Goal: Task Accomplishment & Management: Manage account settings

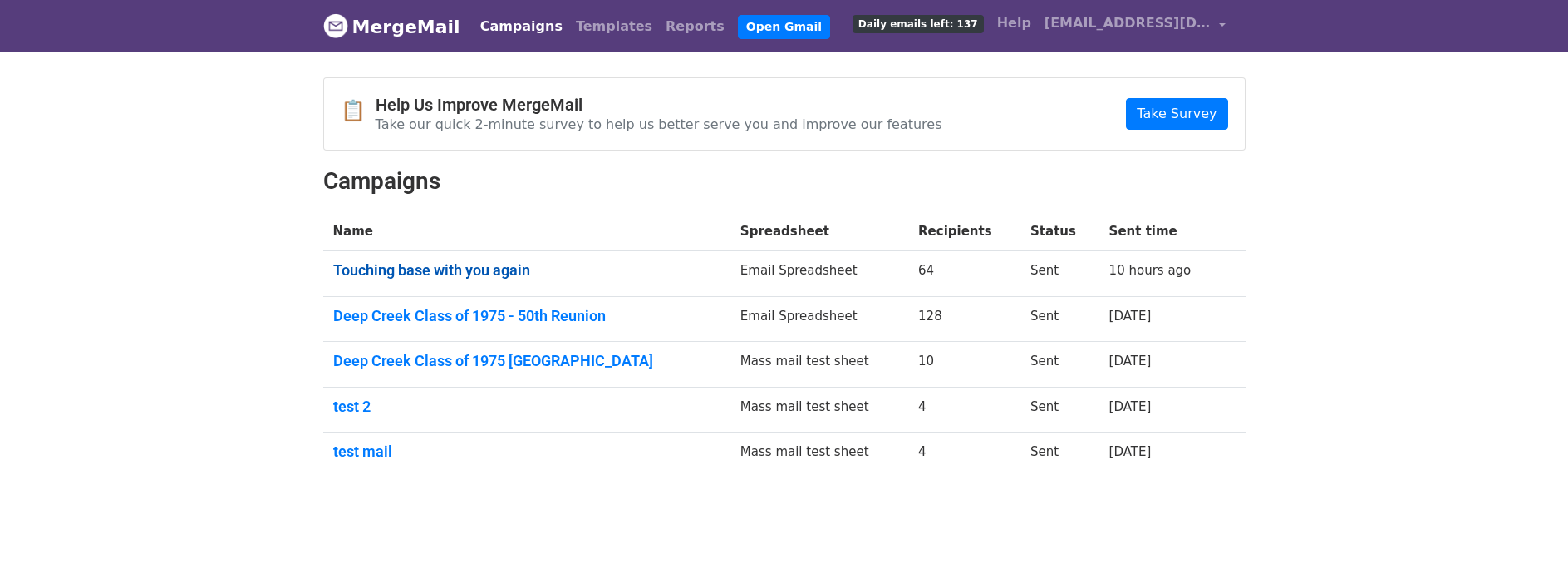
click at [408, 267] on link "Touching base with you again" at bounding box center [527, 270] width 387 height 18
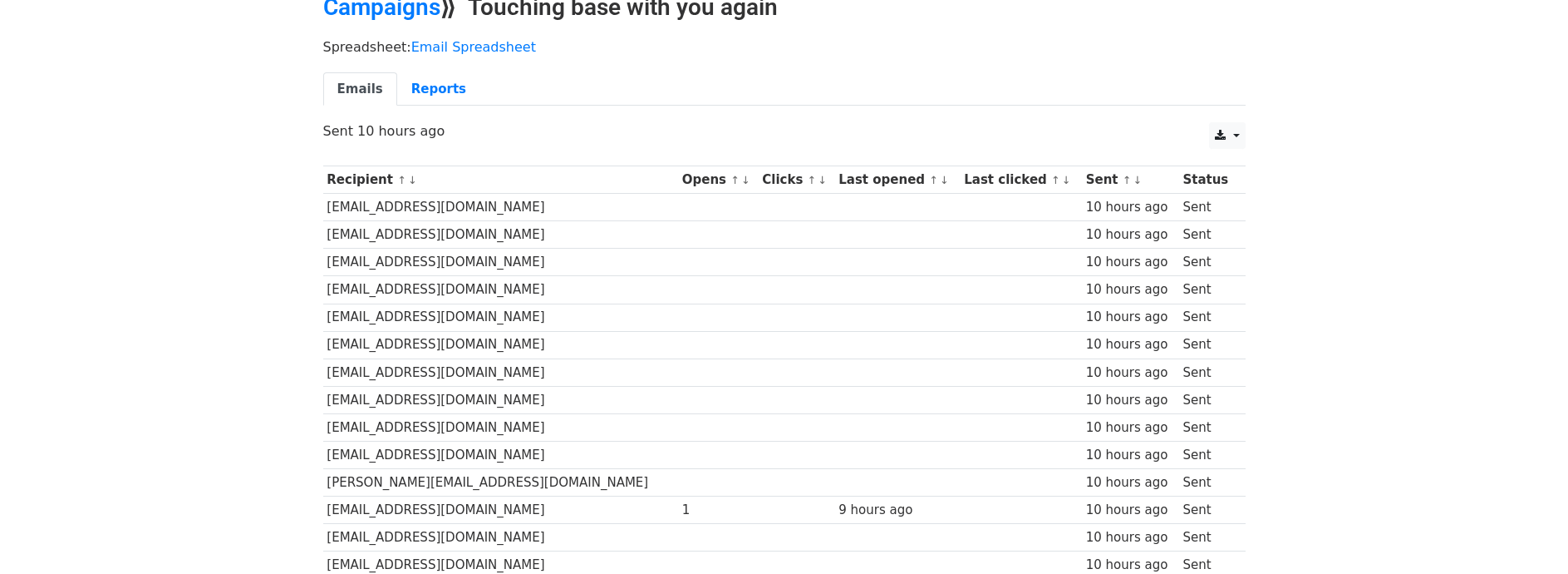
scroll to position [83, 0]
click at [422, 86] on link "Reports" at bounding box center [439, 90] width 83 height 34
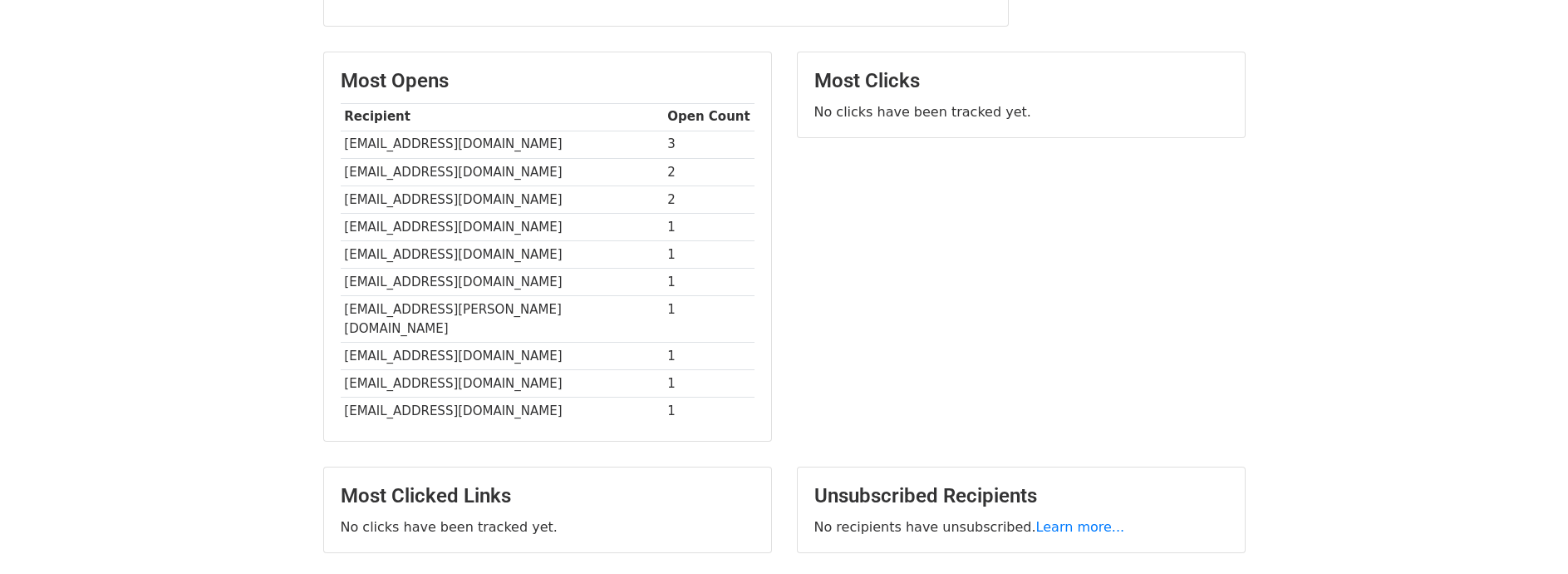
scroll to position [403, 0]
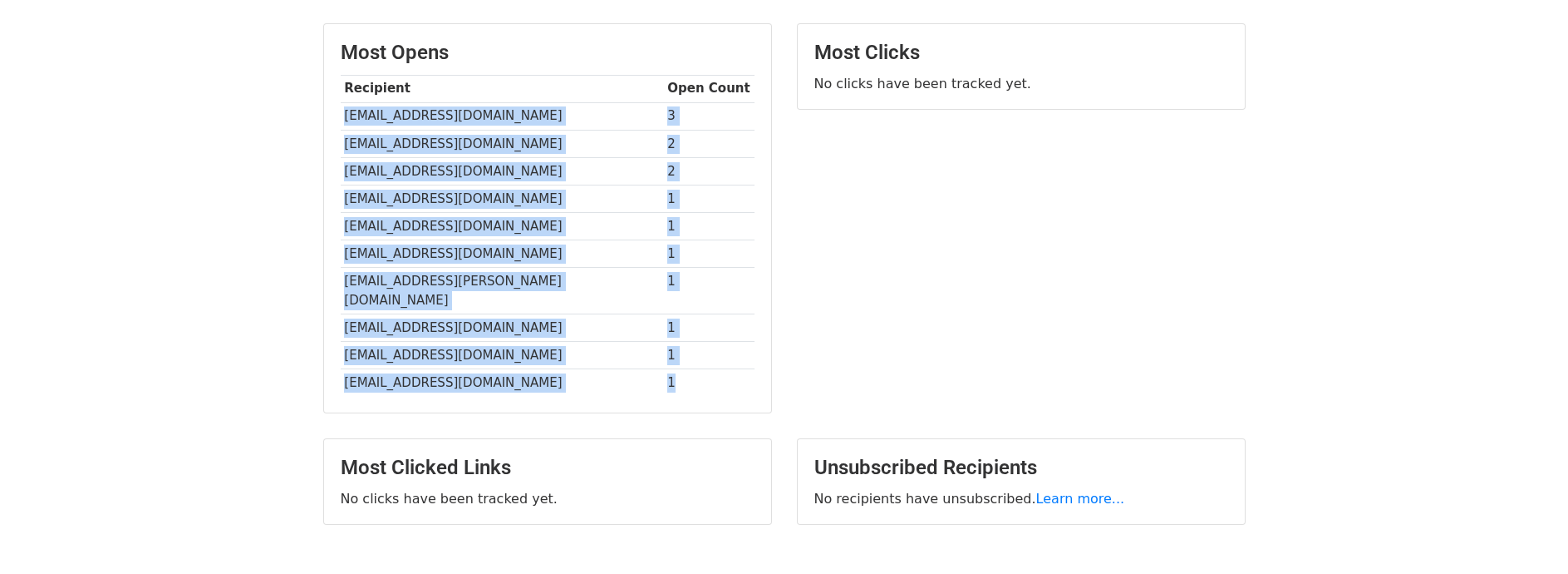
drag, startPoint x: 344, startPoint y: 116, endPoint x: 652, endPoint y: 372, distance: 400.5
click at [652, 372] on tbody "Recipient Open Count clstrick@aol.com 3 howellgl3@gmail.com 2 gemini8@intelipor…" at bounding box center [547, 235] width 414 height 321
copy tbody "clstrick@aol.com 3 howellgl3@gmail.com 2 gemini8@inteliport.com 2 doeason@gmail…"
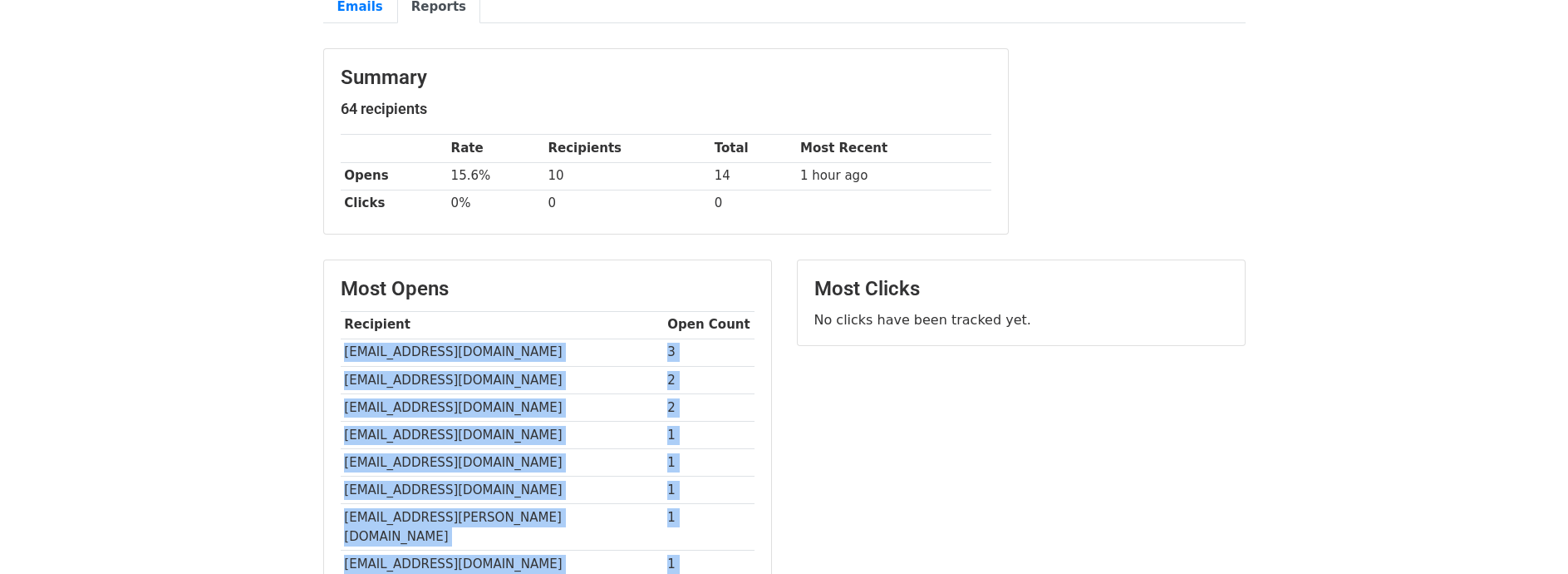
scroll to position [83, 0]
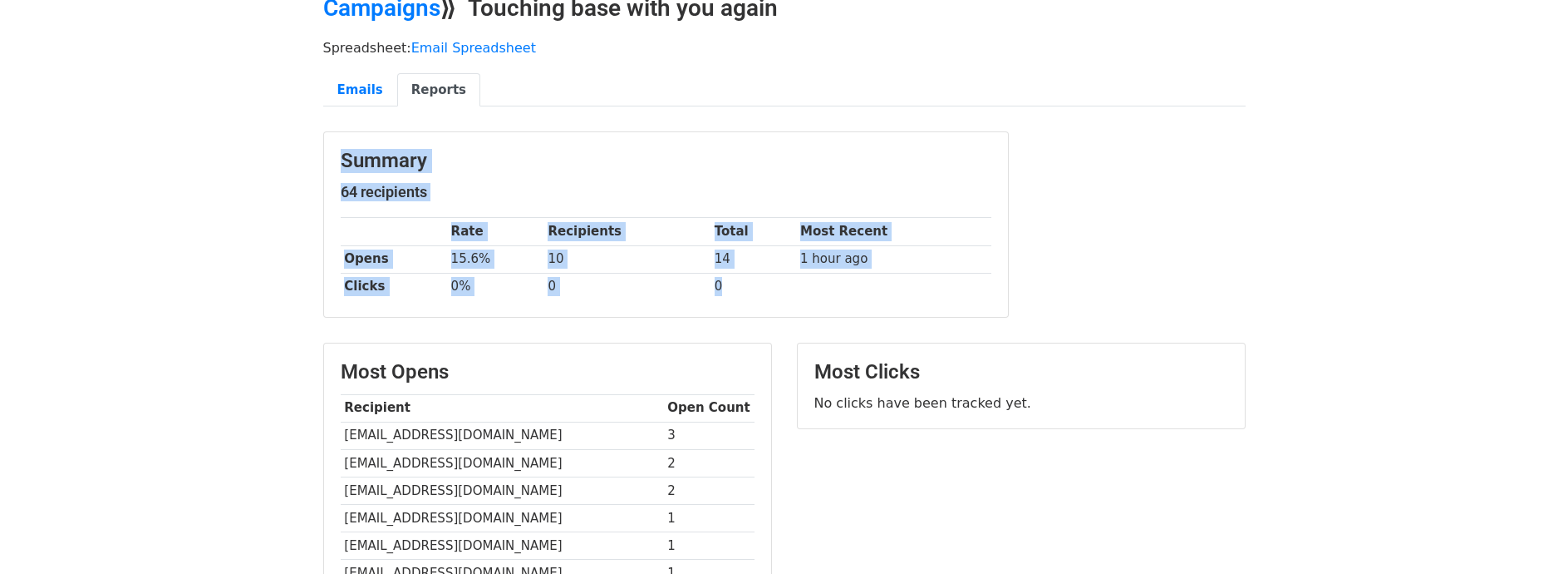
drag, startPoint x: 341, startPoint y: 156, endPoint x: 797, endPoint y: 296, distance: 477.0
click at [797, 296] on div "Summary 64 recipients Rate Recipients Total Most Recent Opens 15.6% 10 14 1 hou…" at bounding box center [666, 225] width 684 height 185
copy div "Summary 64 recipients Rate Recipients Total Most Recent Opens 15.6% 10 14 1 hou…"
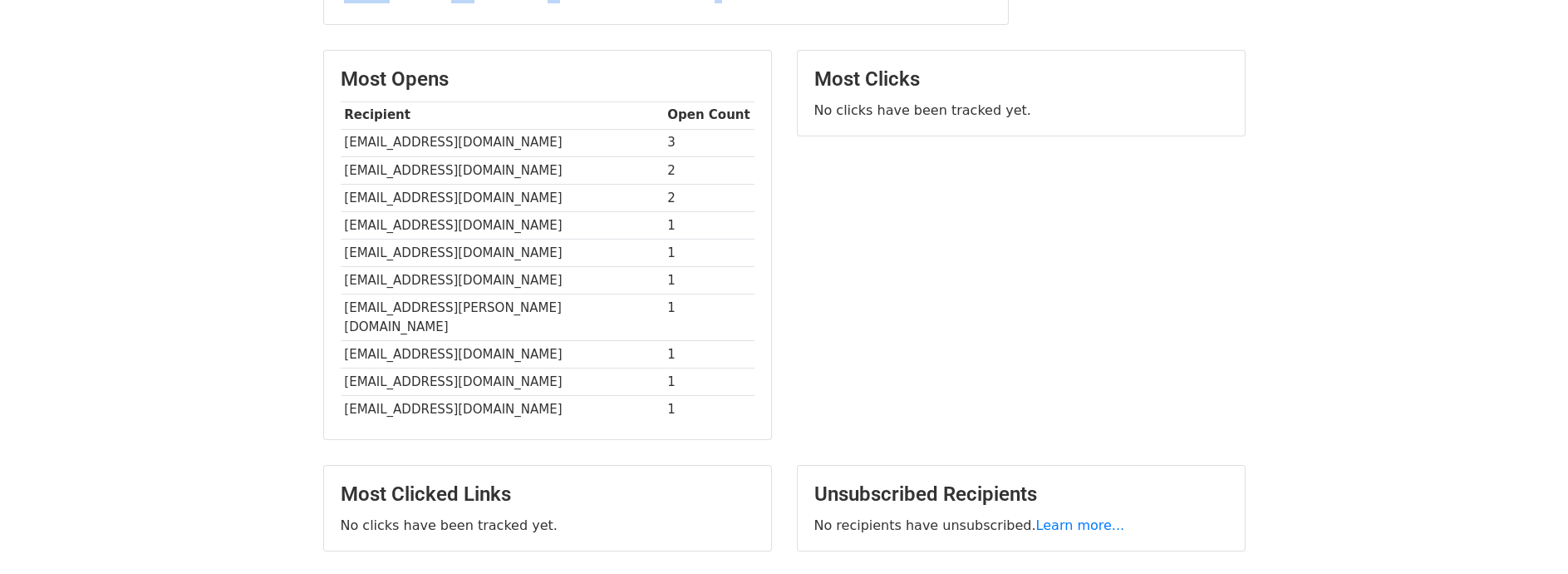
scroll to position [416, 0]
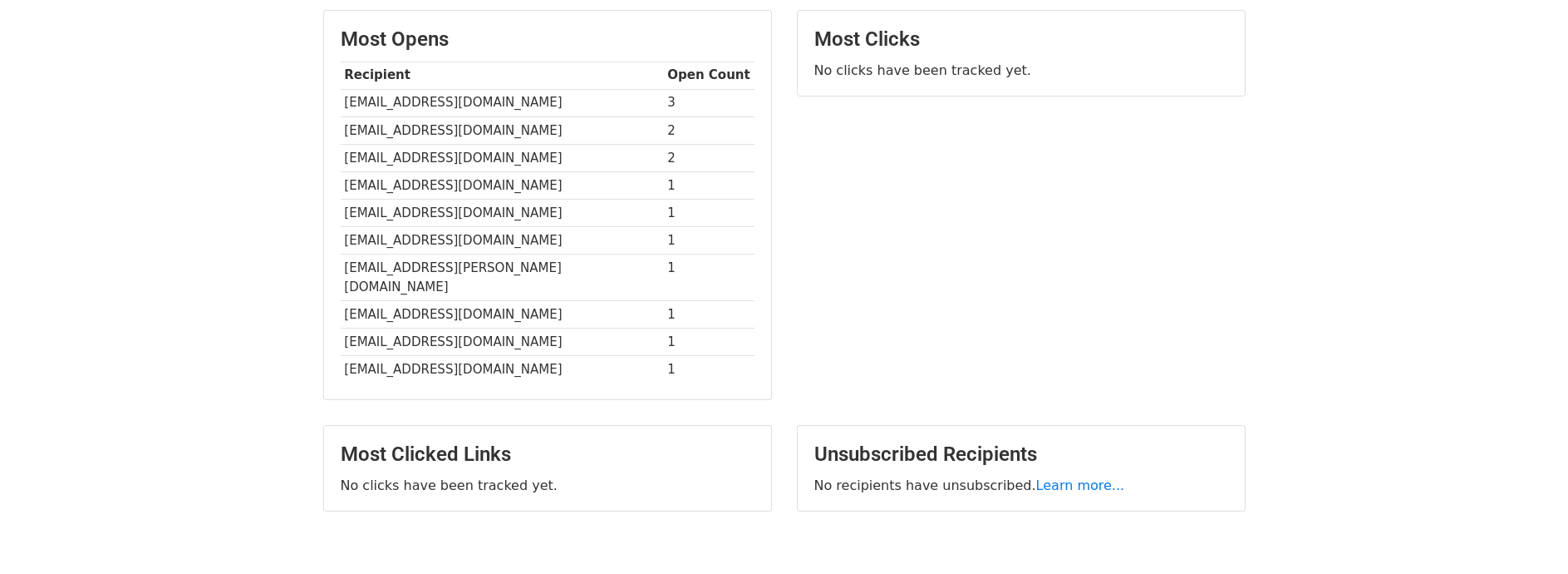
click at [345, 102] on td "[EMAIL_ADDRESS][DOMAIN_NAME]" at bounding box center [502, 103] width 323 height 28
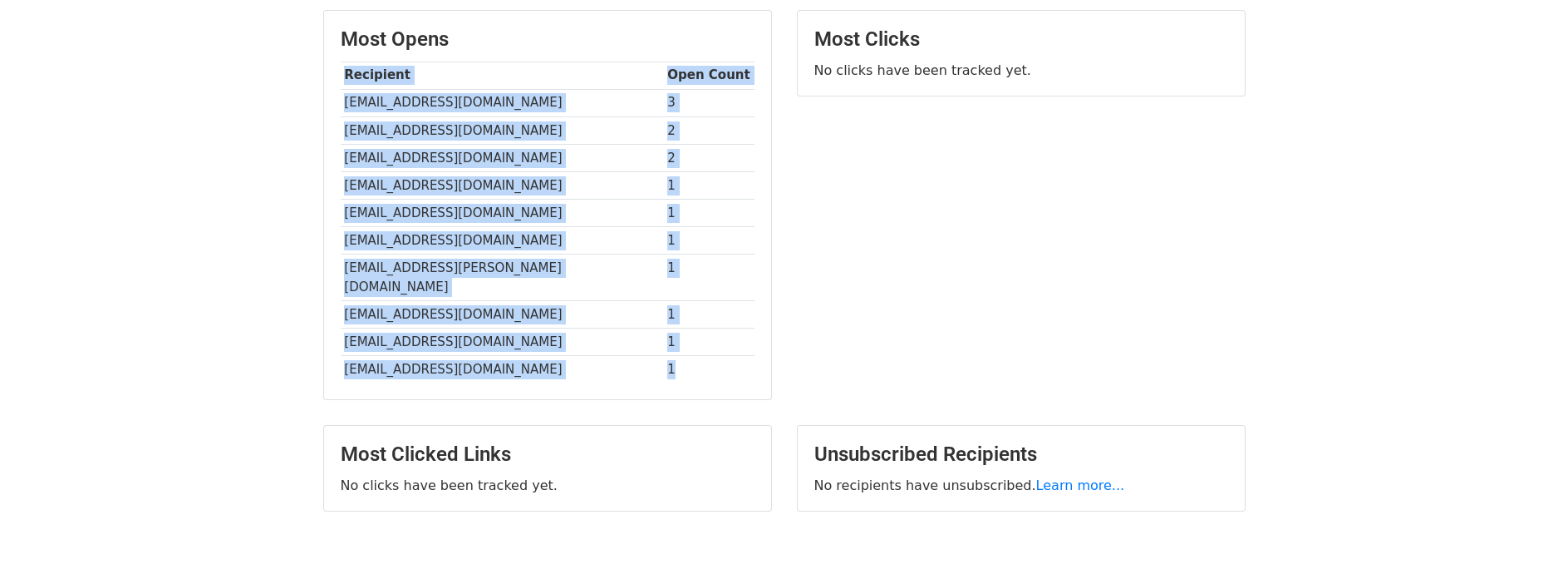
drag, startPoint x: 345, startPoint y: 73, endPoint x: 669, endPoint y: 345, distance: 423.0
click at [669, 345] on tbody "Recipient Open Count clstrick@aol.com 3 howellgl3@gmail.com 2 gemini8@intelipor…" at bounding box center [547, 221] width 414 height 321
copy tbody "Recipient Open Count clstrick@aol.com 3 howellgl3@gmail.com 2 gemini8@intelipor…"
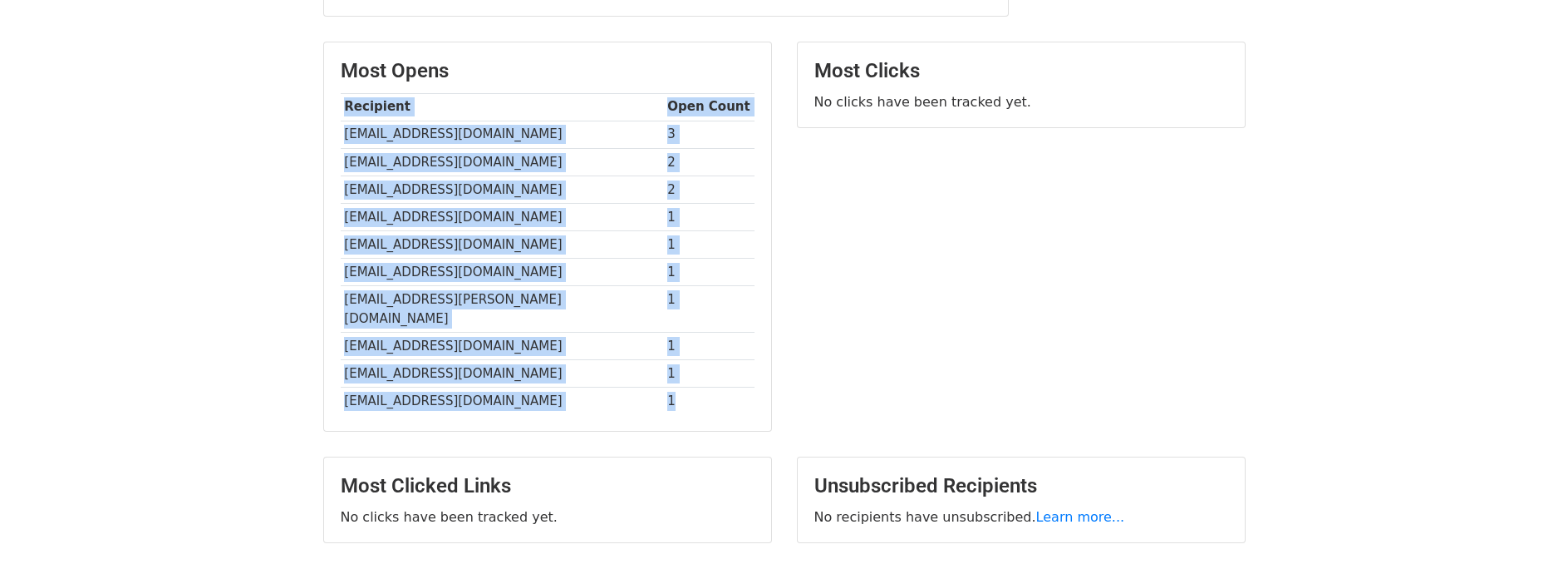
scroll to position [0, 0]
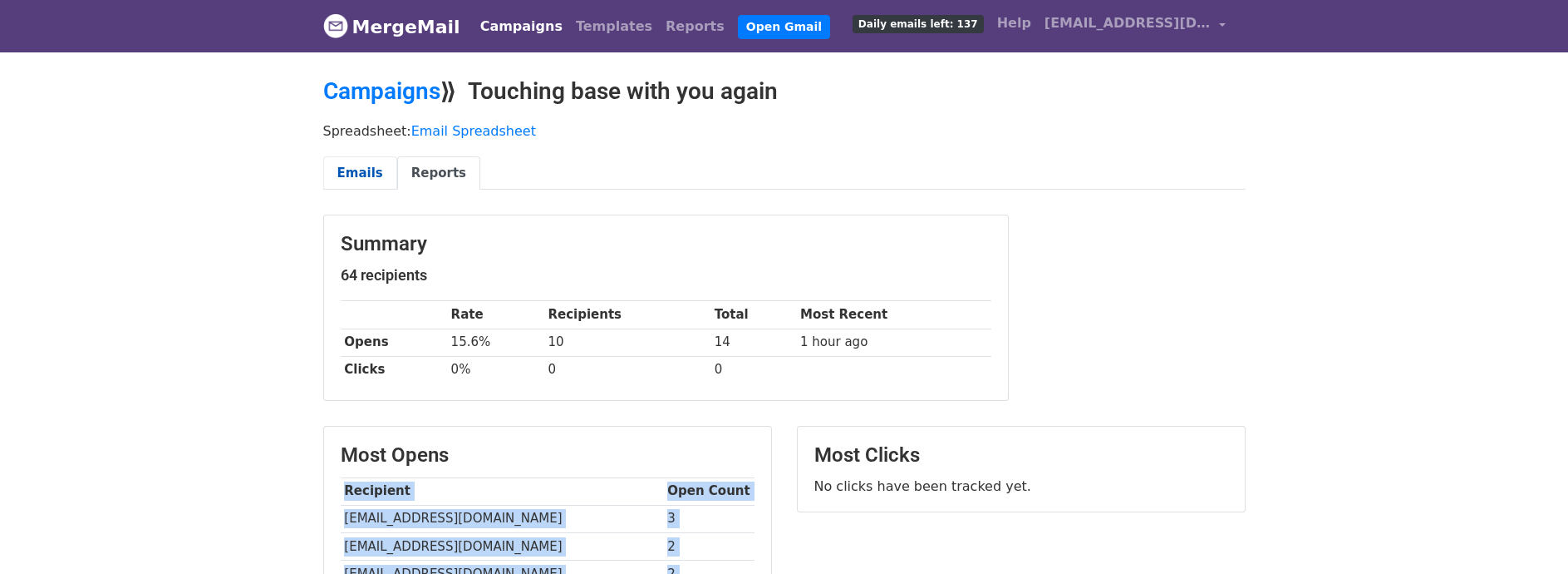
click at [356, 175] on link "Emails" at bounding box center [360, 173] width 74 height 34
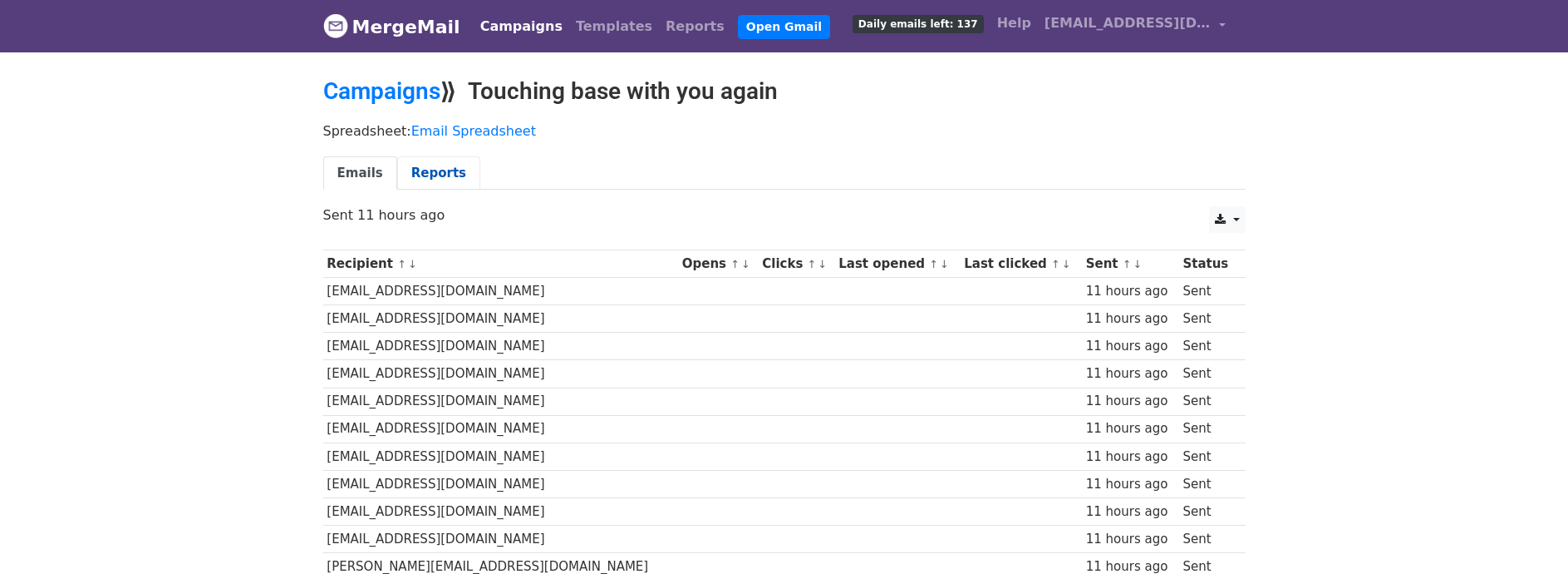
click at [427, 171] on link "Reports" at bounding box center [439, 173] width 83 height 34
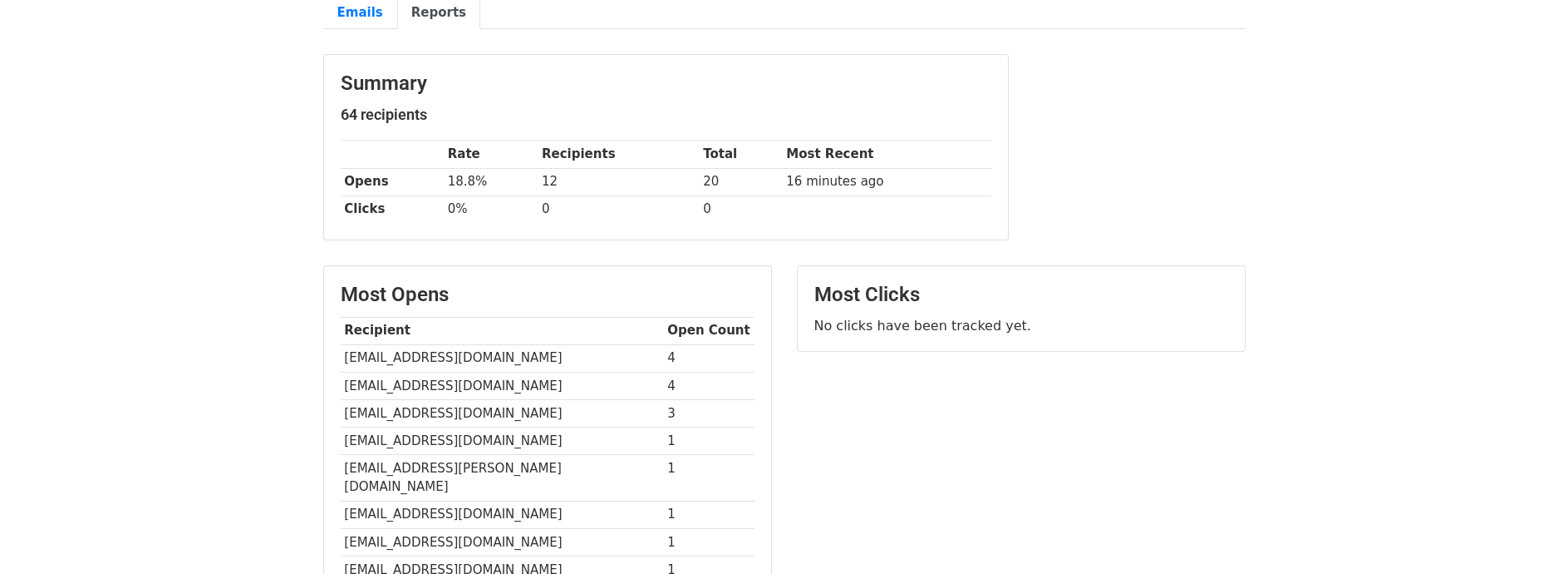
scroll to position [153, 0]
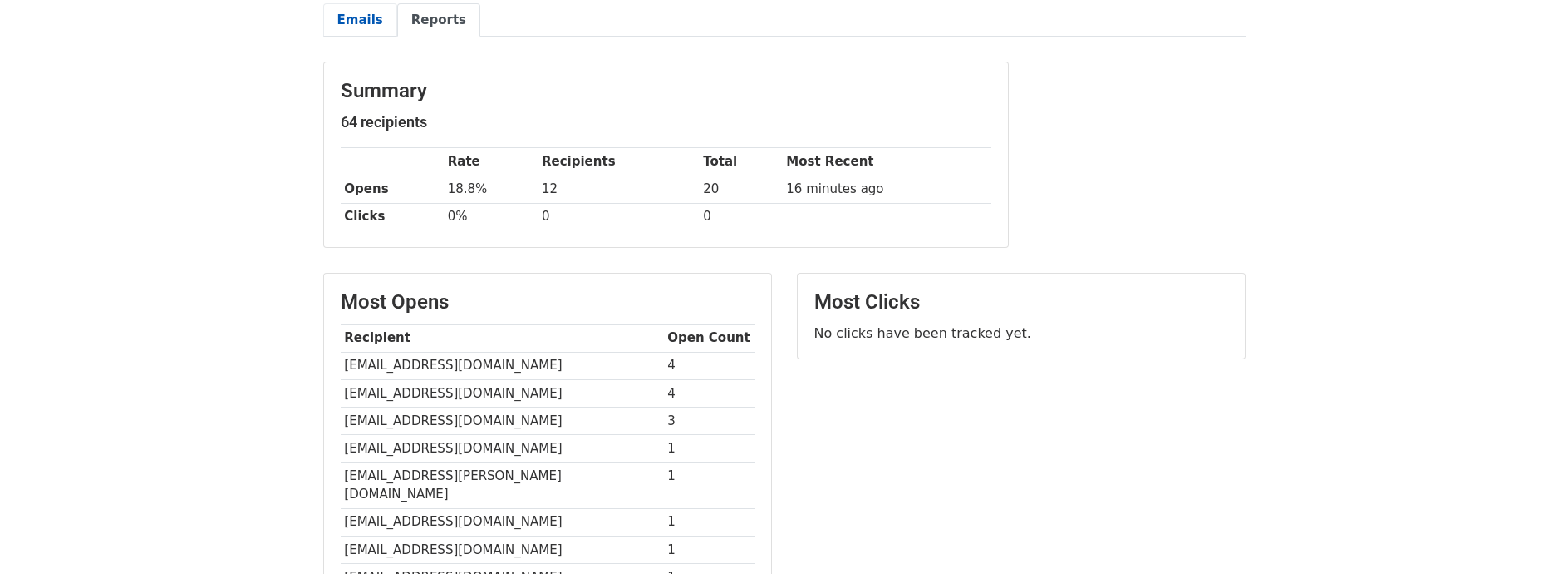
click at [353, 22] on link "Emails" at bounding box center [360, 20] width 74 height 34
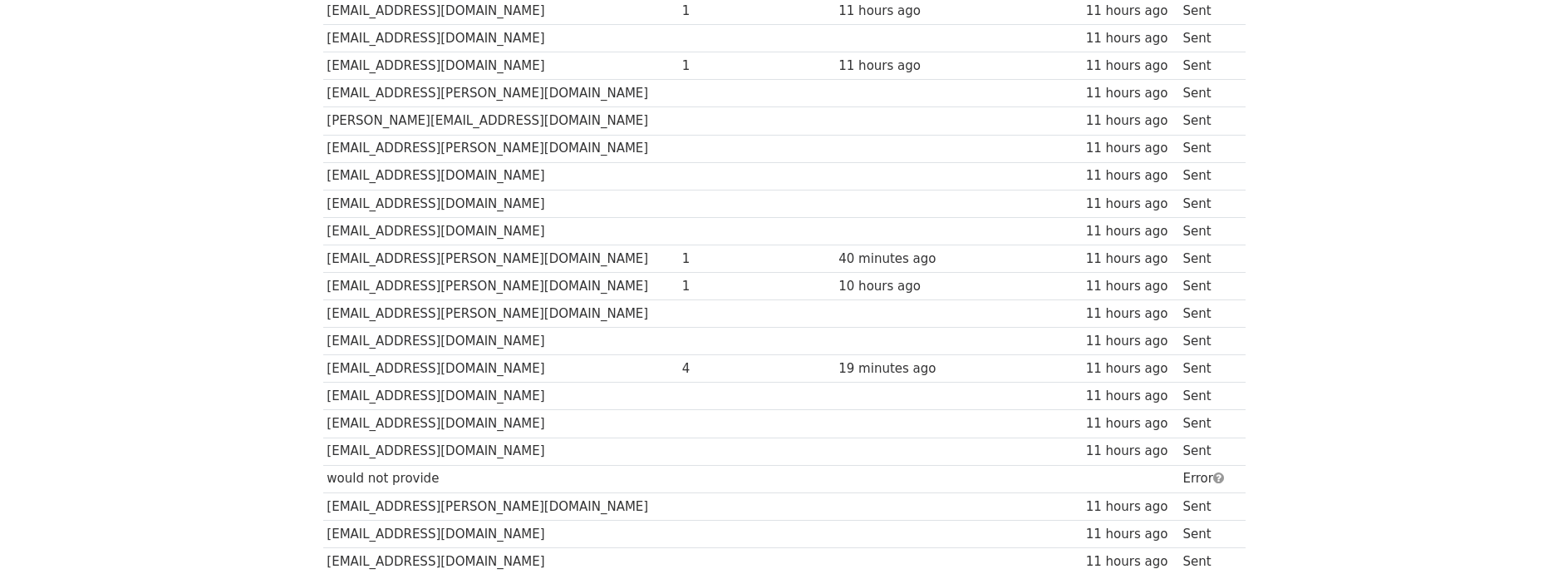
scroll to position [832, 0]
drag, startPoint x: 327, startPoint y: 252, endPoint x: 431, endPoint y: 252, distance: 104.0
click at [431, 252] on td "[EMAIL_ADDRESS][PERSON_NAME][DOMAIN_NAME]" at bounding box center [500, 258] width 355 height 28
copy td "[EMAIL_ADDRESS][PERSON_NAME][DOMAIN_NAME]"
